Goal: Information Seeking & Learning: Check status

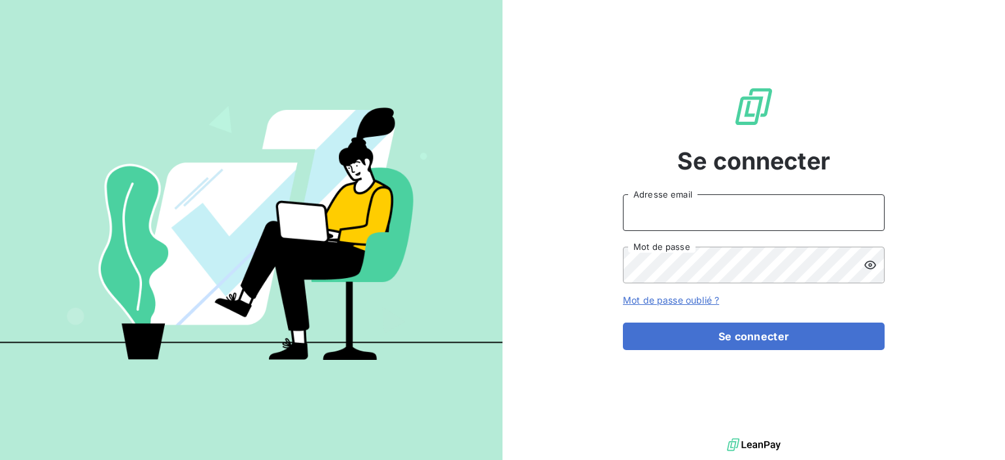
drag, startPoint x: 687, startPoint y: 211, endPoint x: 687, endPoint y: 220, distance: 9.8
click at [687, 211] on input "Adresse email" at bounding box center [754, 212] width 262 height 37
type input "[PERSON_NAME][EMAIL_ADDRESS][DOMAIN_NAME]"
click at [623, 322] on button "Se connecter" at bounding box center [754, 335] width 262 height 27
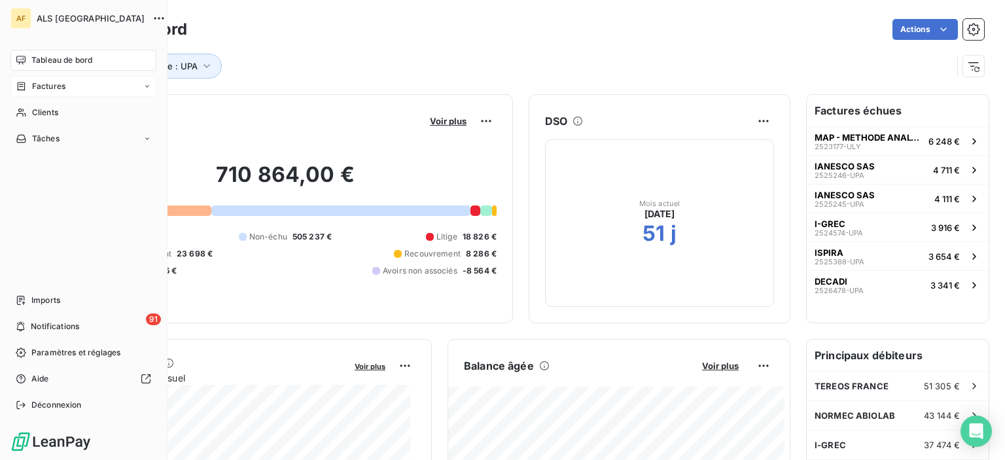
click at [63, 88] on span "Factures" at bounding box center [48, 86] width 33 height 12
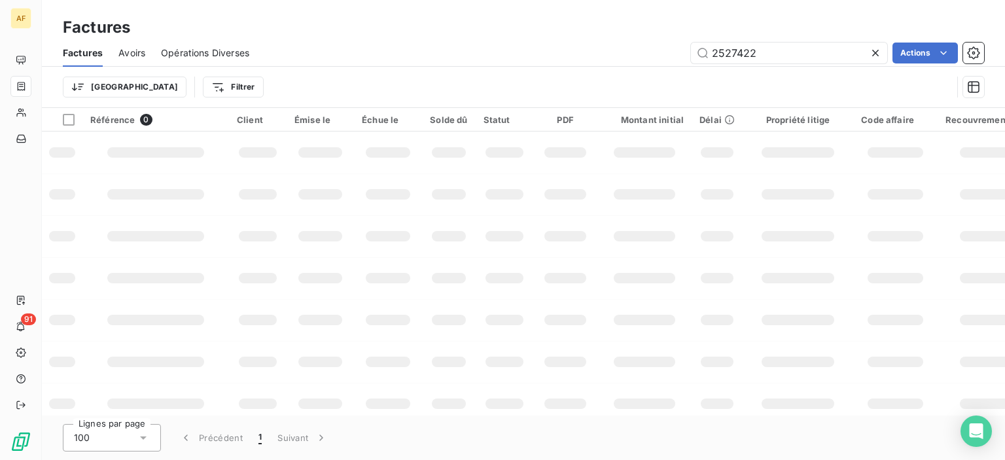
click at [876, 55] on icon at bounding box center [875, 53] width 7 height 7
click at [740, 50] on input "text" at bounding box center [789, 53] width 196 height 21
click at [733, 52] on input "text" at bounding box center [789, 53] width 196 height 21
drag, startPoint x: 816, startPoint y: 56, endPoint x: 634, endPoint y: 39, distance: 182.6
click at [643, 40] on div "Factures Avoirs Opérations Diverses 2526691 Actions" at bounding box center [523, 52] width 963 height 27
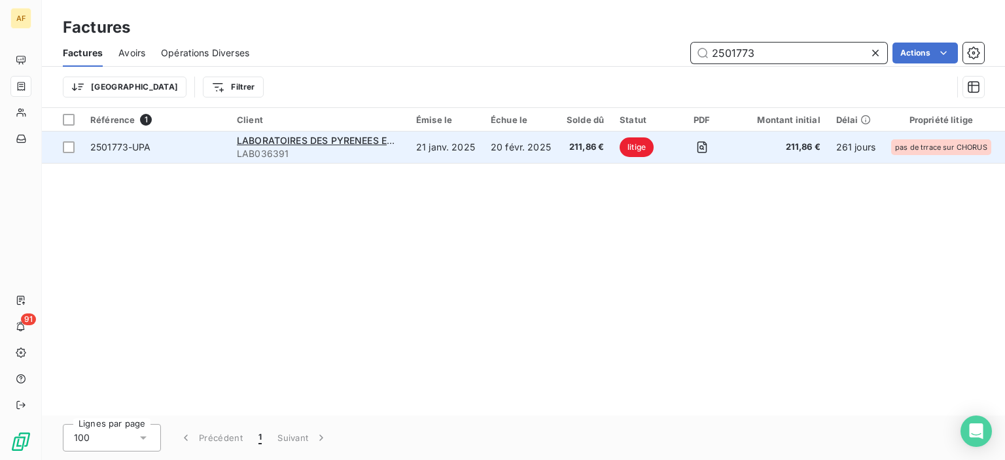
type input "2501773"
click at [434, 150] on td "21 janv. 2025" at bounding box center [445, 146] width 75 height 31
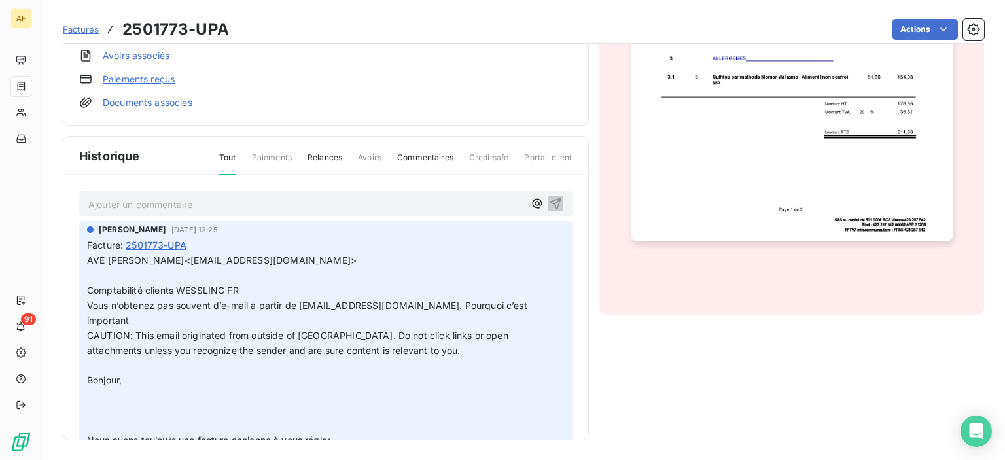
scroll to position [273, 0]
